Goal: Transaction & Acquisition: Book appointment/travel/reservation

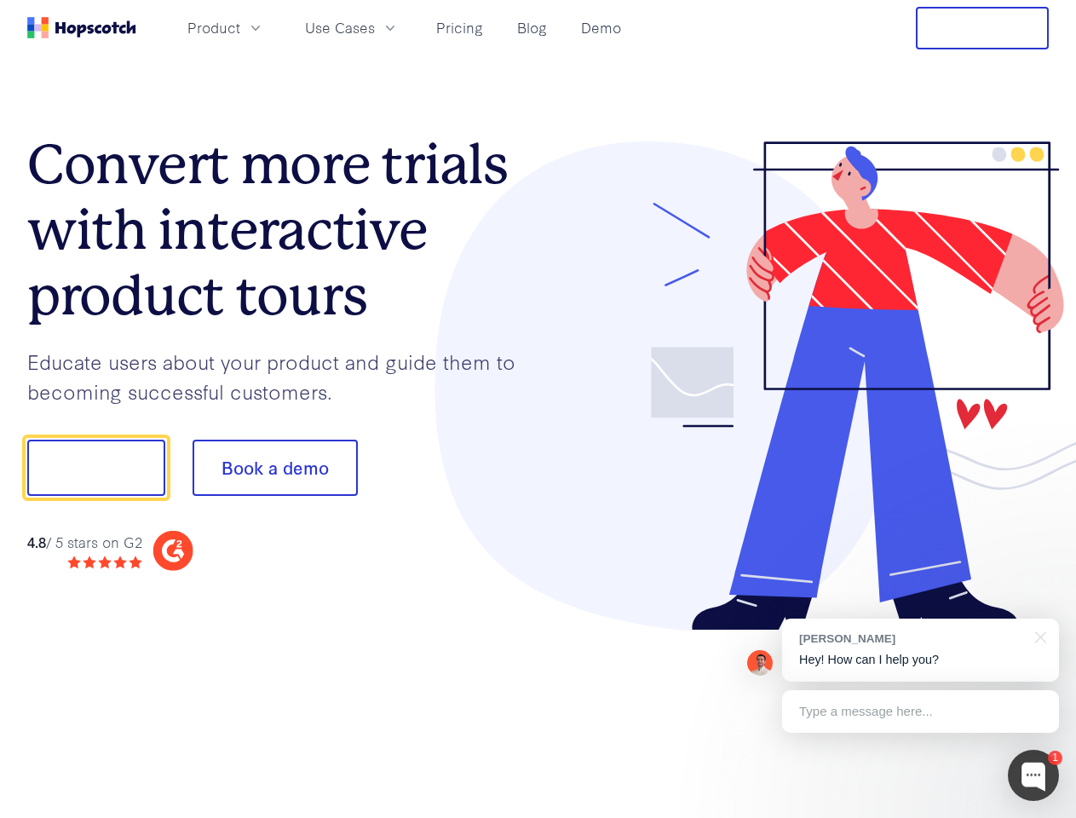
click at [539, 409] on div at bounding box center [794, 386] width 511 height 490
click at [240, 27] on span "Product" at bounding box center [213, 27] width 53 height 21
click at [375, 27] on span "Use Cases" at bounding box center [340, 27] width 70 height 21
click at [983, 28] on button "Free Trial" at bounding box center [982, 28] width 133 height 43
click at [95, 468] on button "Show me!" at bounding box center [96, 468] width 138 height 56
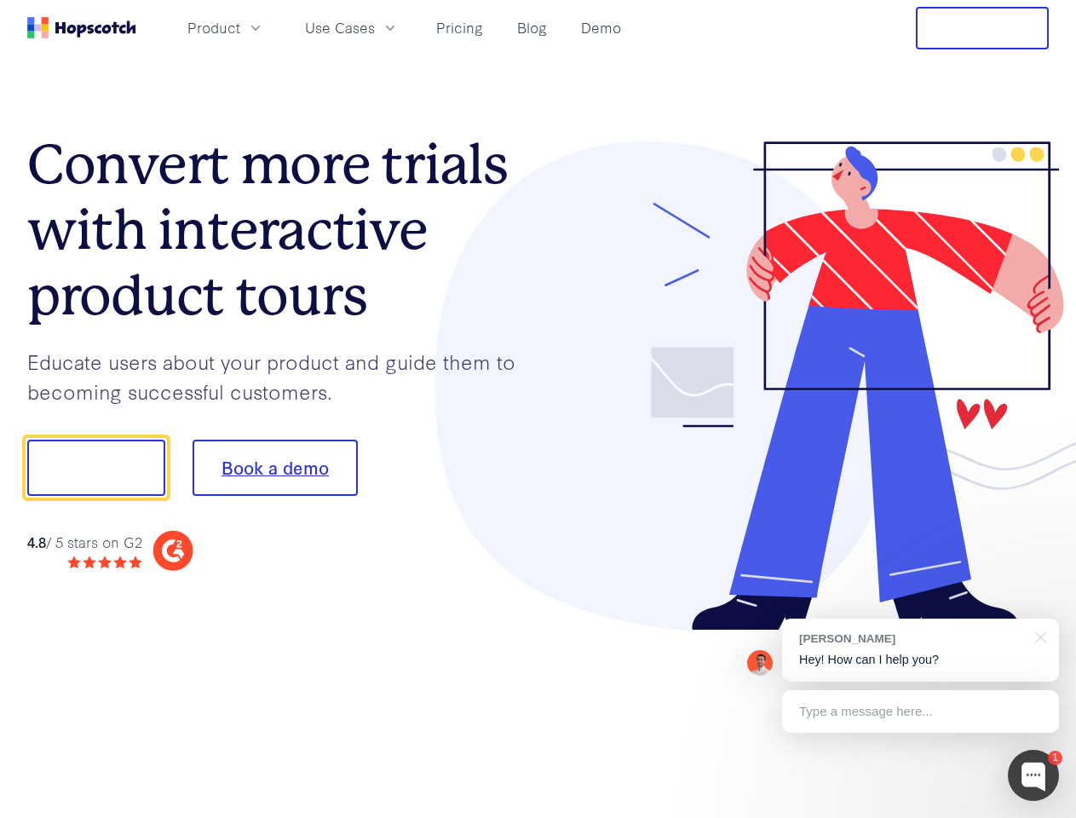
click at [274, 468] on button "Book a demo" at bounding box center [275, 468] width 165 height 56
click at [1034, 776] on div at bounding box center [1033, 775] width 51 height 51
click at [920, 650] on div "[PERSON_NAME] Hey! How can I help you?" at bounding box center [920, 650] width 277 height 63
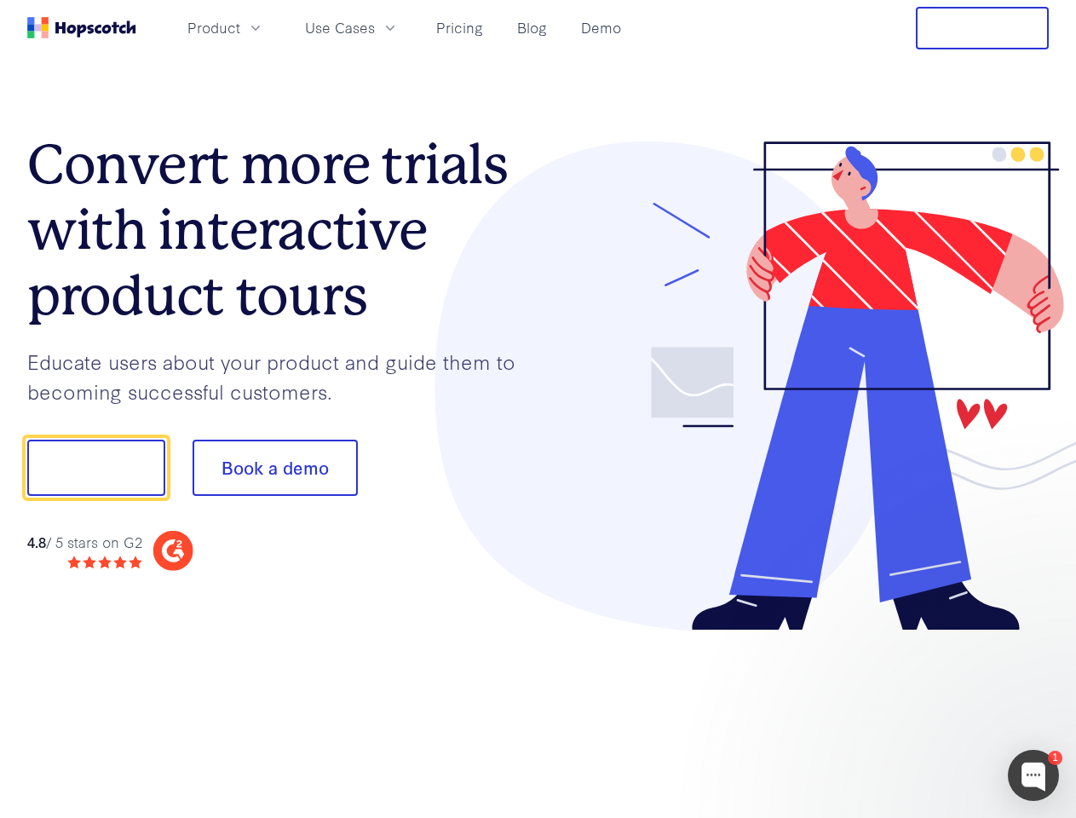
click at [1038, 636] on div at bounding box center [900, 466] width 320 height 568
click at [920, 712] on div at bounding box center [900, 580] width 320 height 340
